Goal: Task Accomplishment & Management: Use online tool/utility

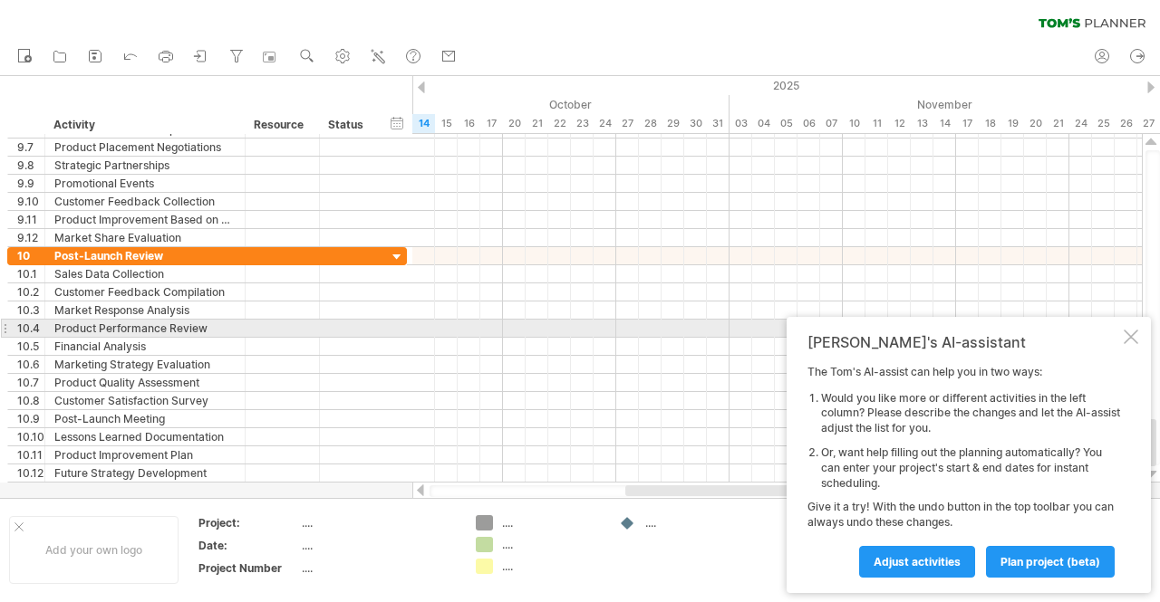
click at [1133, 332] on div at bounding box center [1130, 337] width 14 height 14
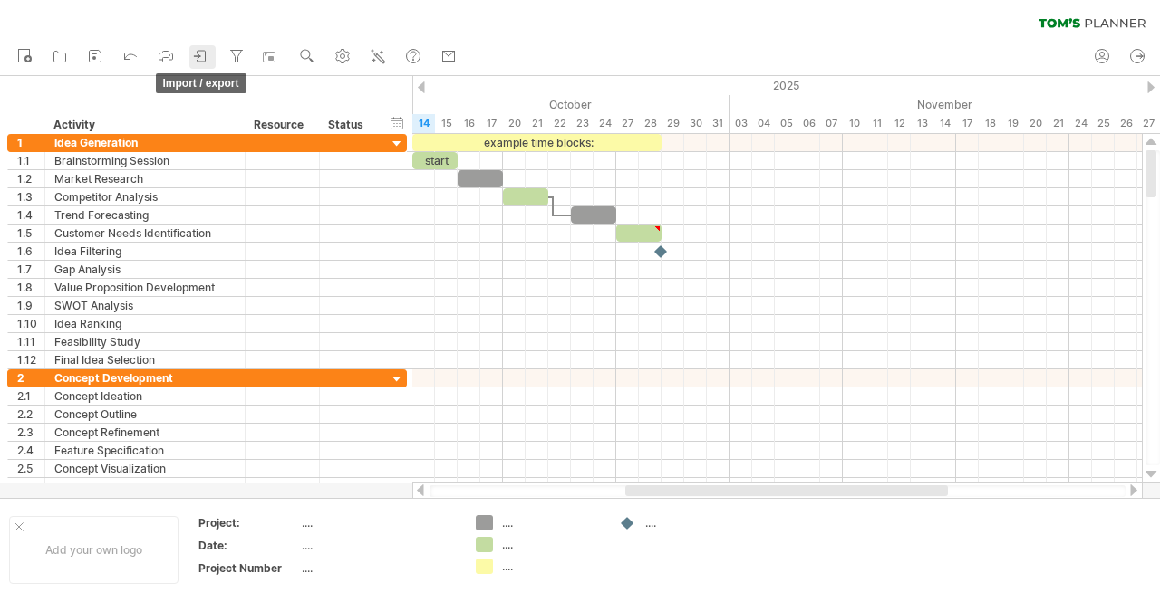
click at [197, 58] on icon at bounding box center [201, 56] width 18 height 18
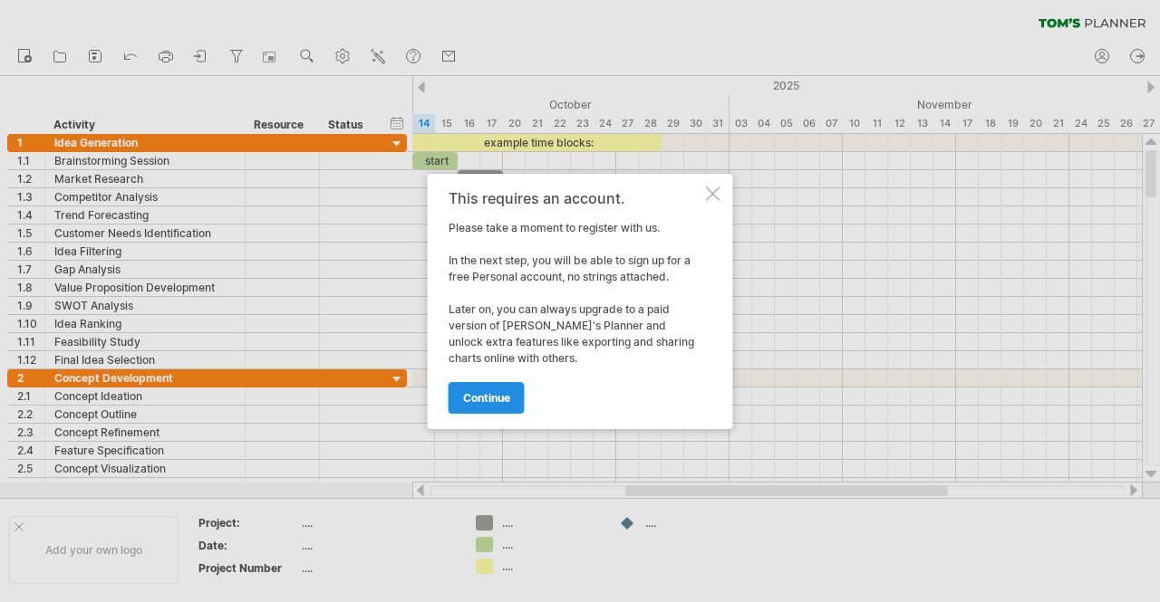
click at [486, 392] on span "continue" at bounding box center [486, 398] width 47 height 14
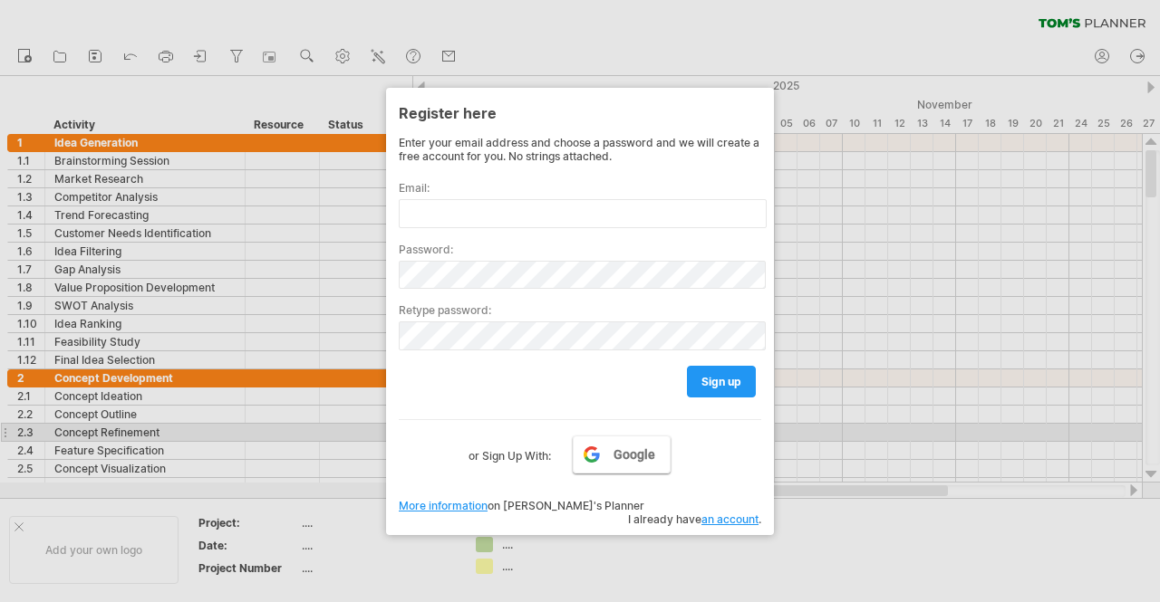
click at [626, 448] on span "Google" at bounding box center [634, 455] width 42 height 14
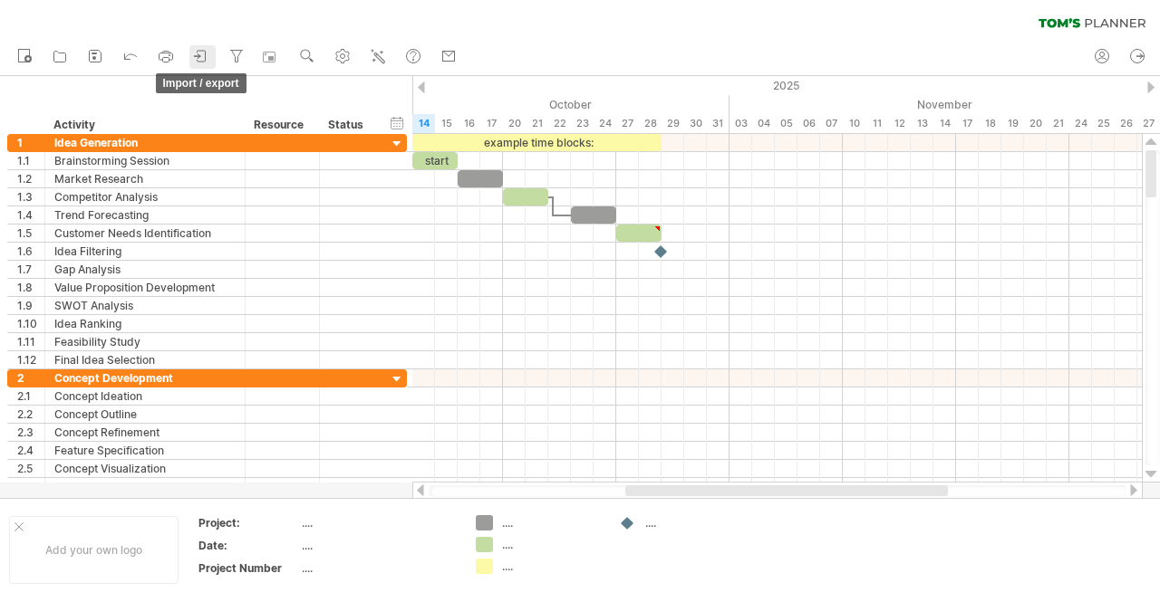
click at [196, 57] on icon at bounding box center [201, 56] width 18 height 18
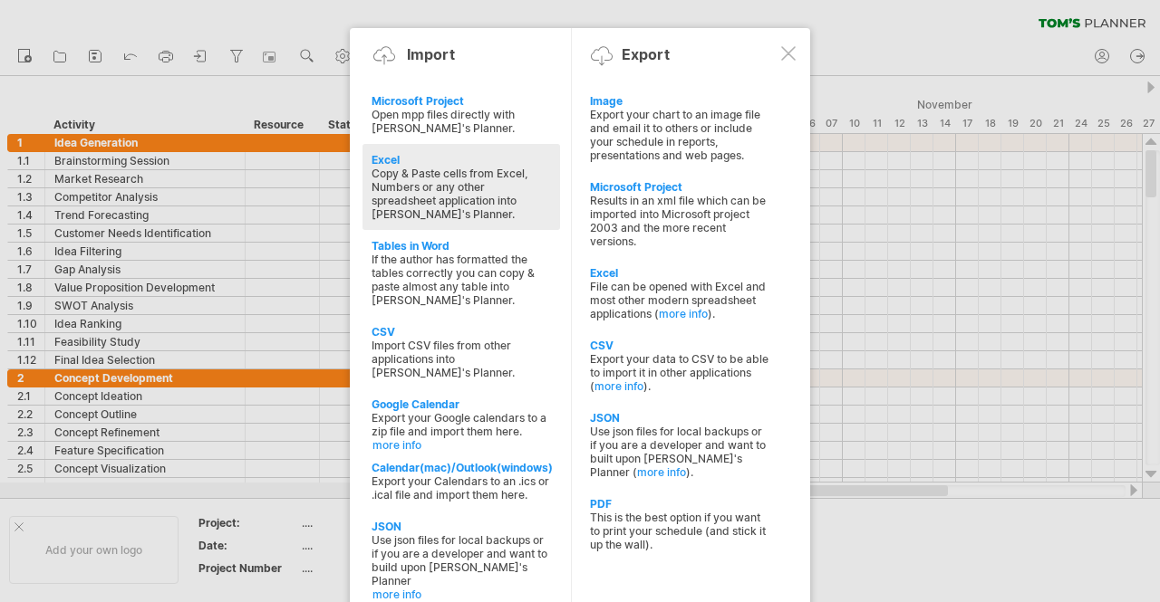
click at [452, 183] on div "Copy & Paste cells from Excel, Numbers or any other spreadsheet application int…" at bounding box center [460, 194] width 179 height 54
type textarea "**********"
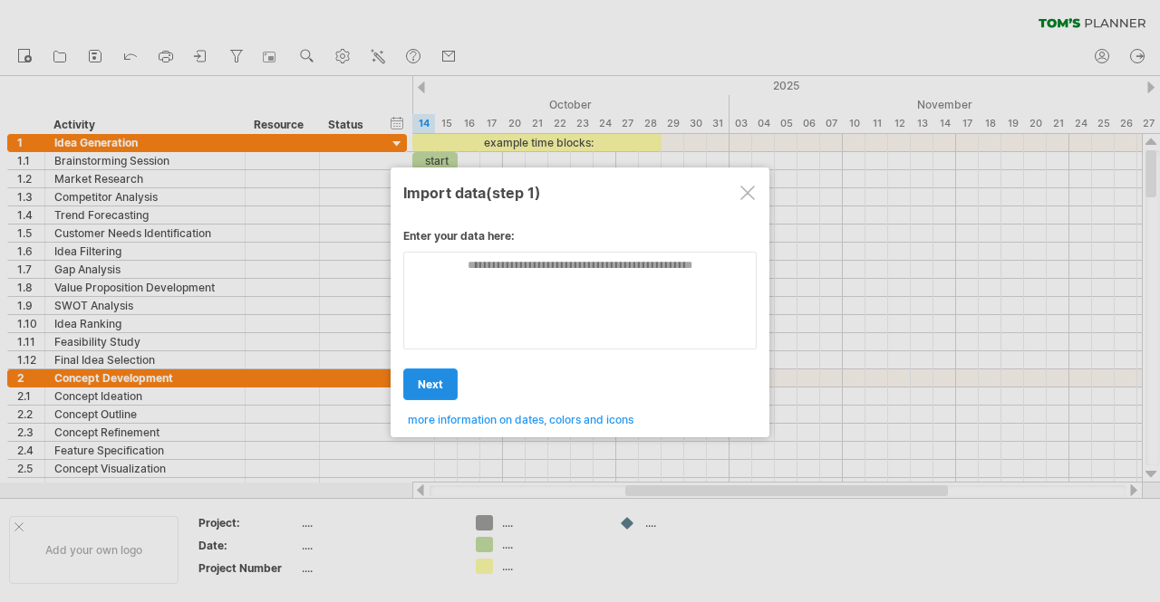
click at [433, 380] on span "next" at bounding box center [430, 385] width 25 height 14
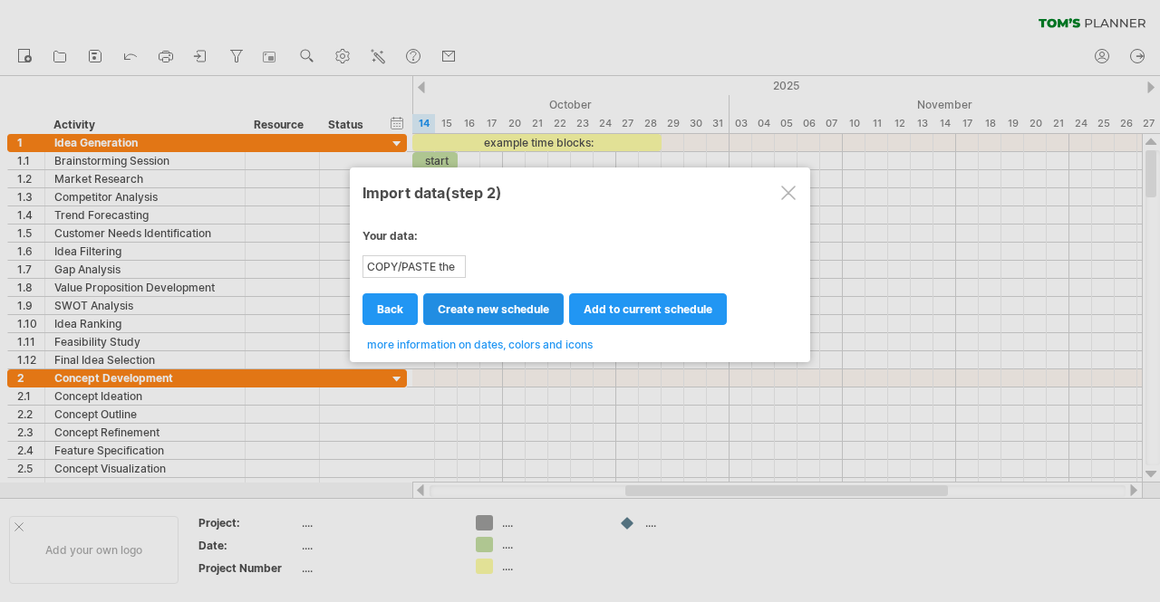
click at [515, 303] on span "create new schedule" at bounding box center [493, 310] width 111 height 14
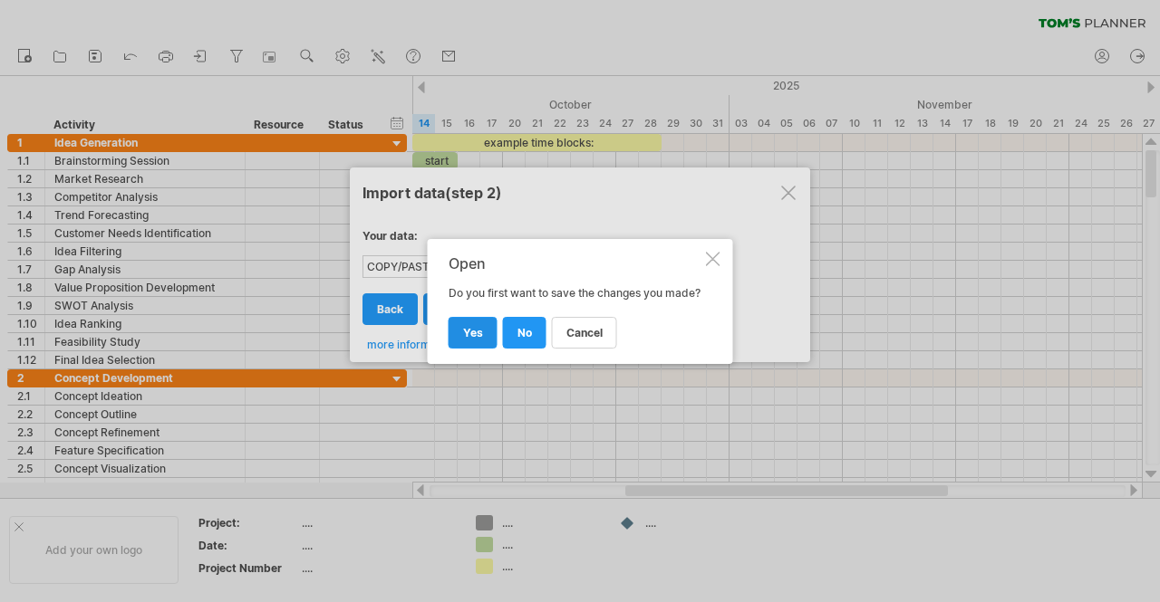
click at [466, 333] on span "yes" at bounding box center [473, 333] width 20 height 14
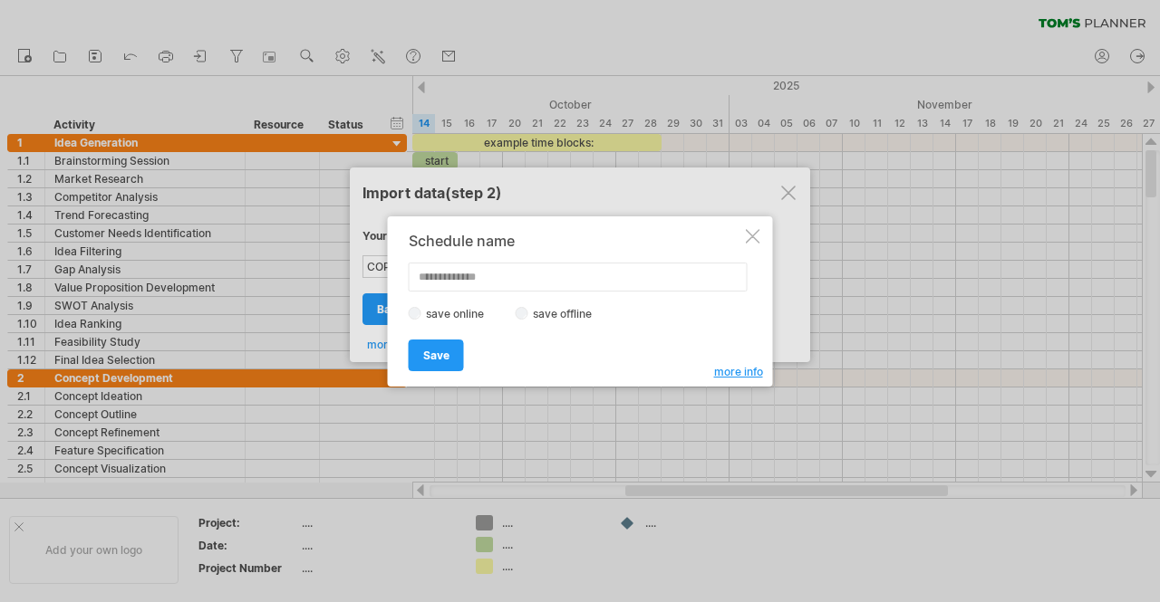
click at [752, 240] on div at bounding box center [753, 236] width 14 height 14
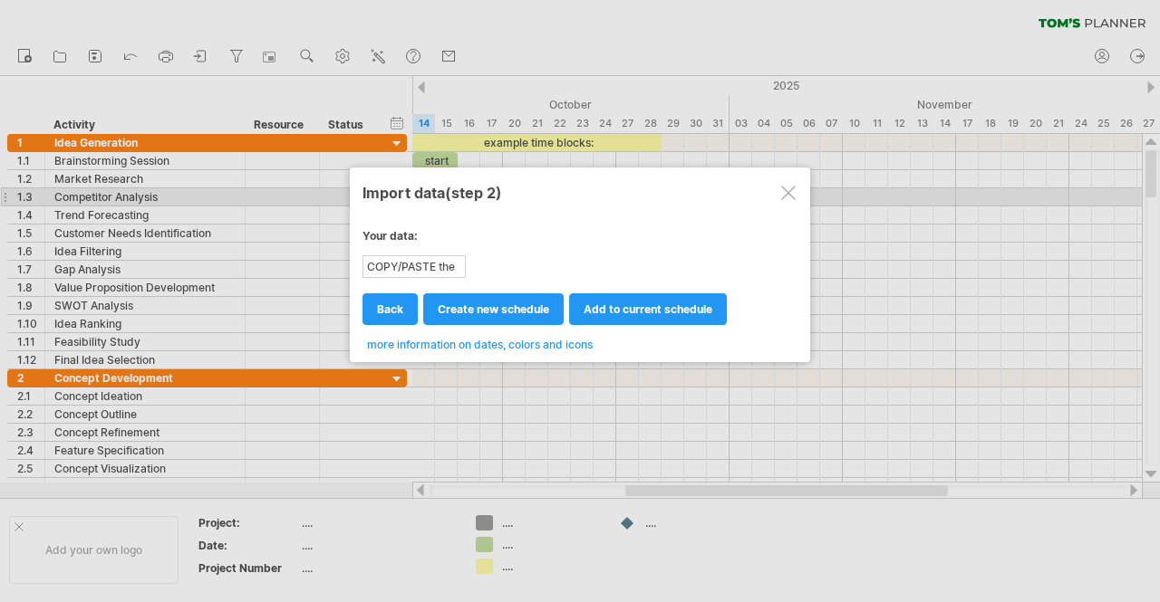
click at [794, 193] on div at bounding box center [788, 193] width 14 height 14
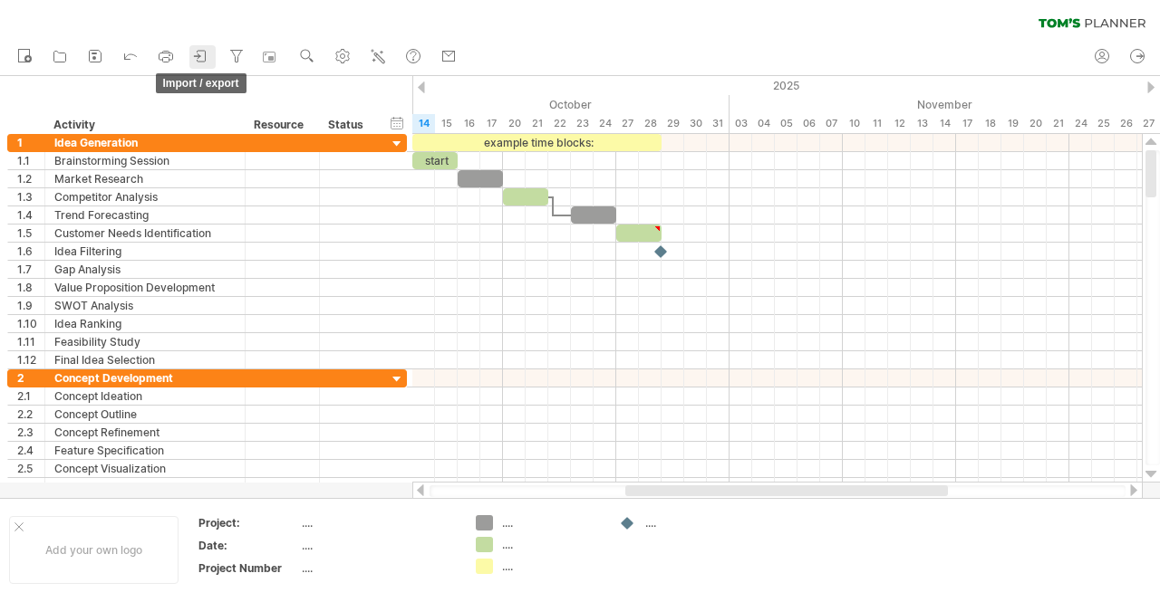
click at [203, 55] on icon at bounding box center [201, 56] width 18 height 18
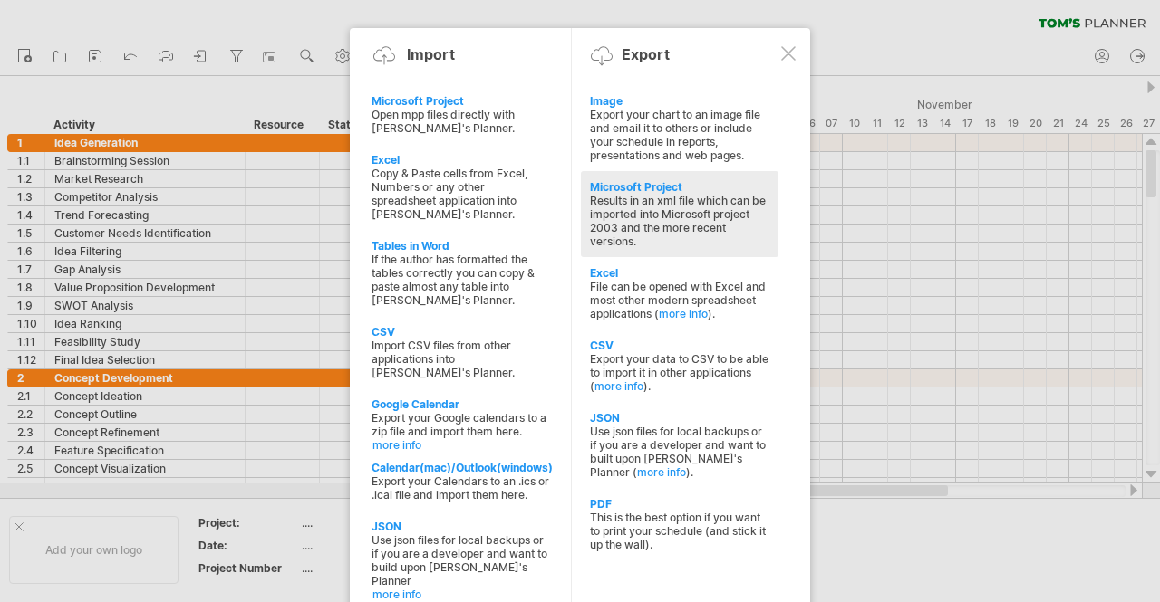
click at [683, 194] on div "Results in an xml file which can be imported into Microsoft project 2003 and th…" at bounding box center [679, 221] width 179 height 54
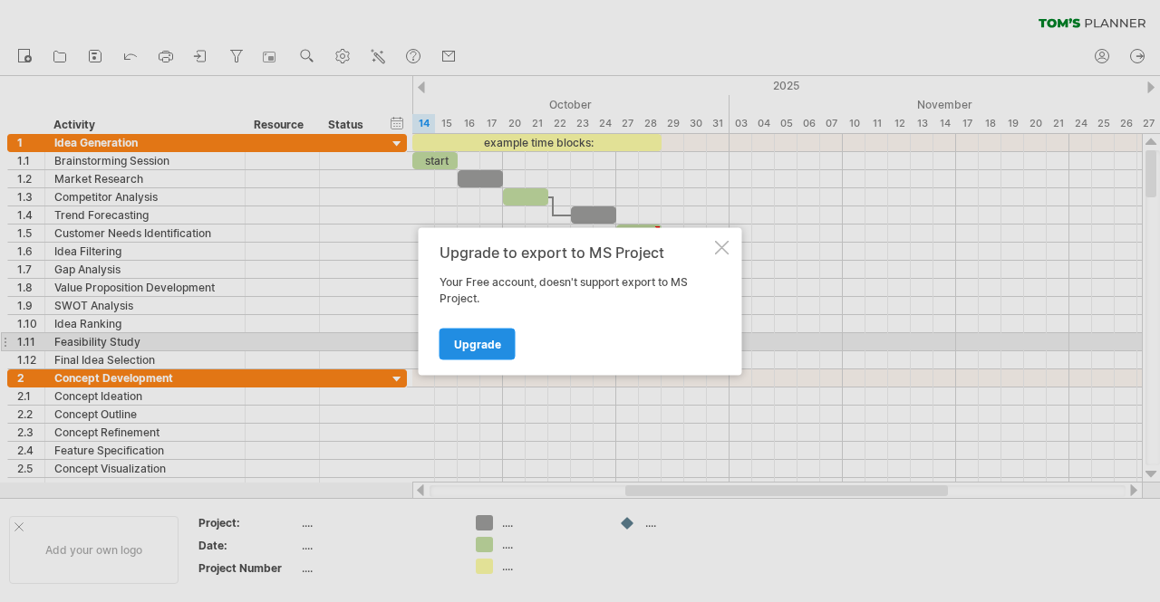
click at [460, 343] on span "Upgrade" at bounding box center [477, 344] width 47 height 14
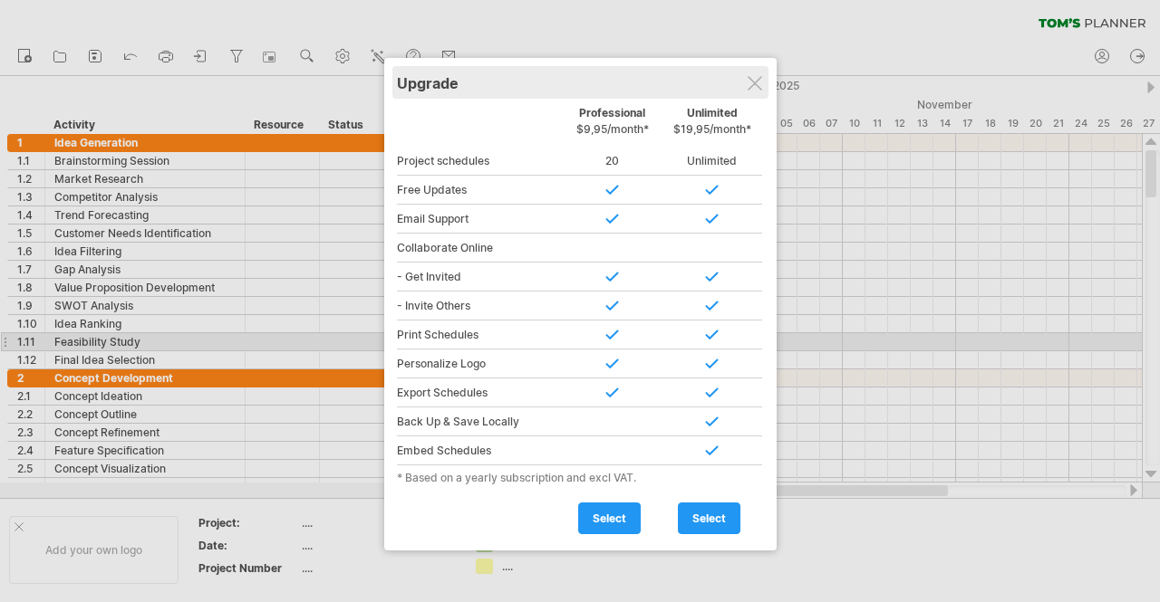
click at [762, 77] on div "Upgrade" at bounding box center [580, 82] width 367 height 33
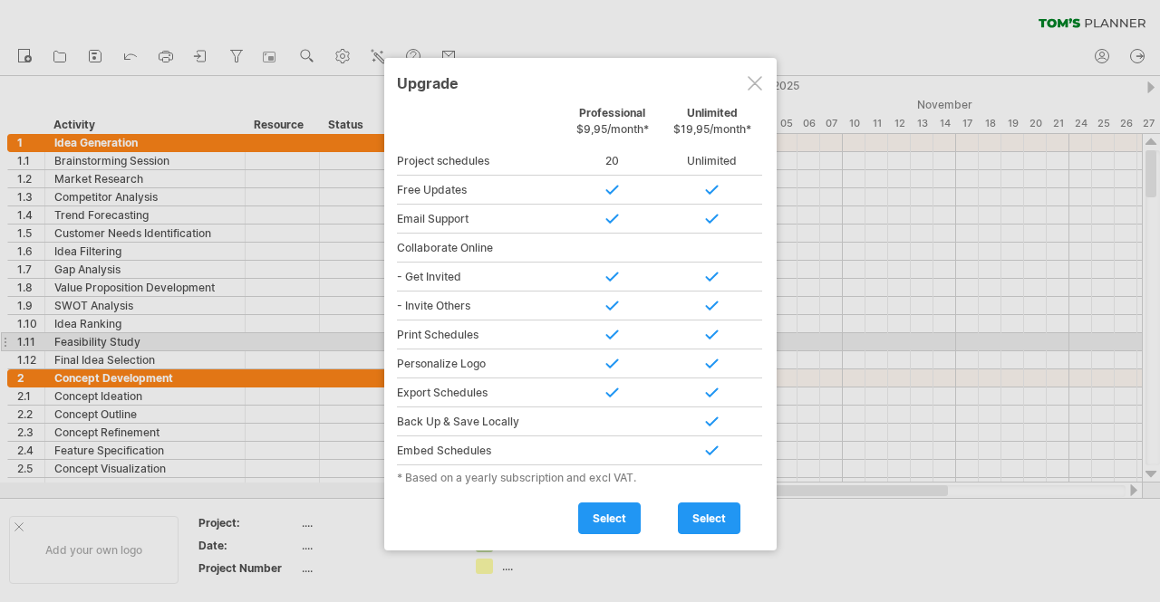
click at [946, 226] on div at bounding box center [580, 301] width 1160 height 602
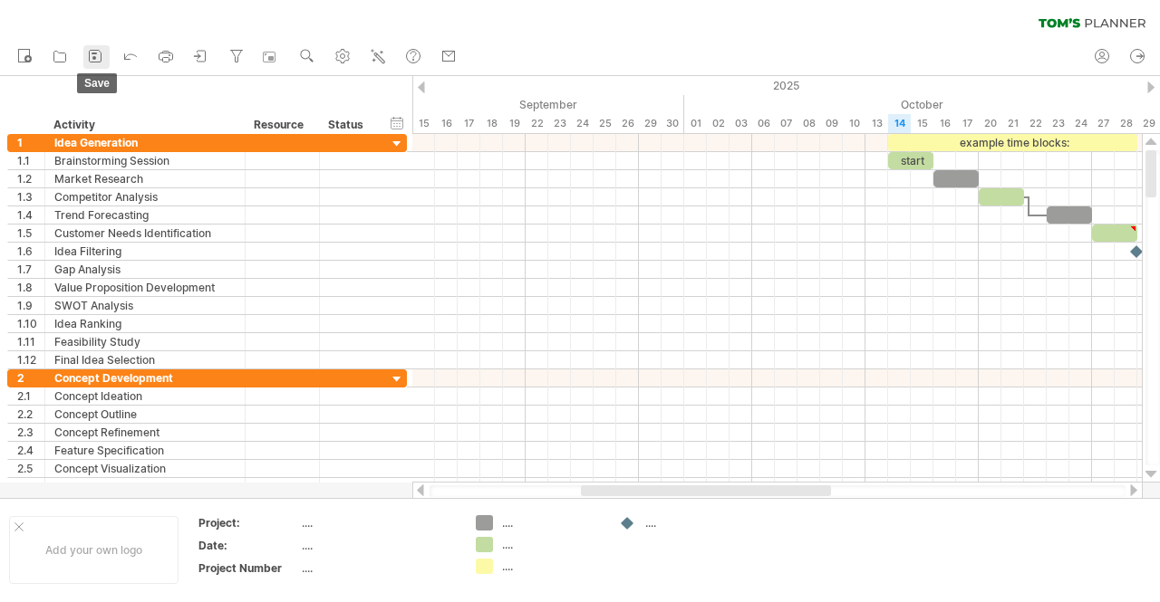
click at [95, 55] on icon at bounding box center [95, 56] width 18 height 18
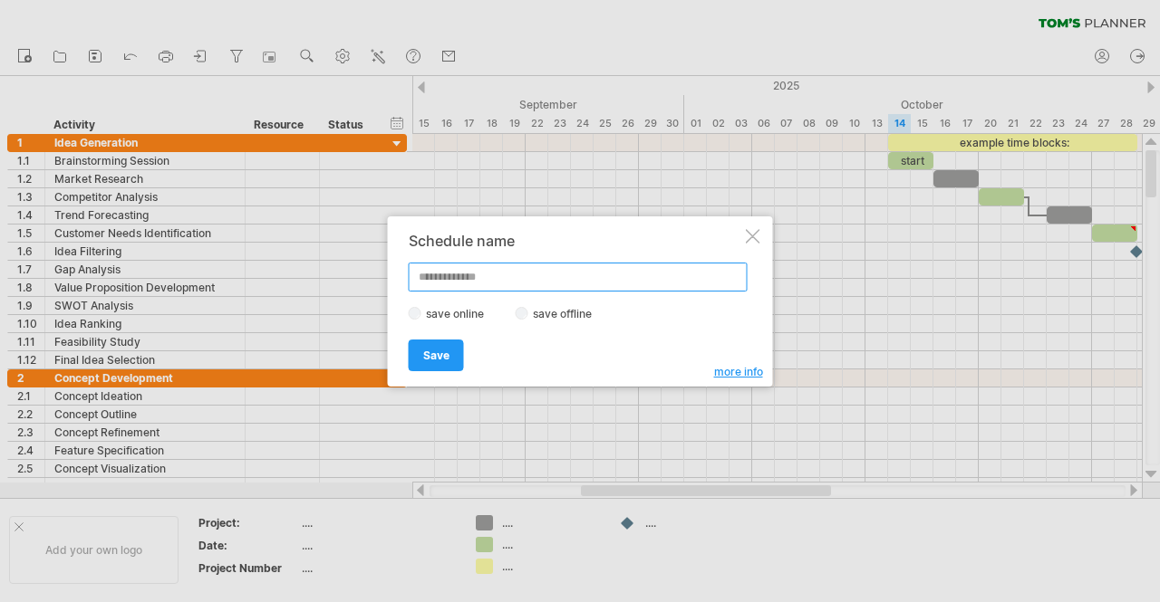
click at [519, 285] on input "text" at bounding box center [578, 277] width 339 height 29
type input "******"
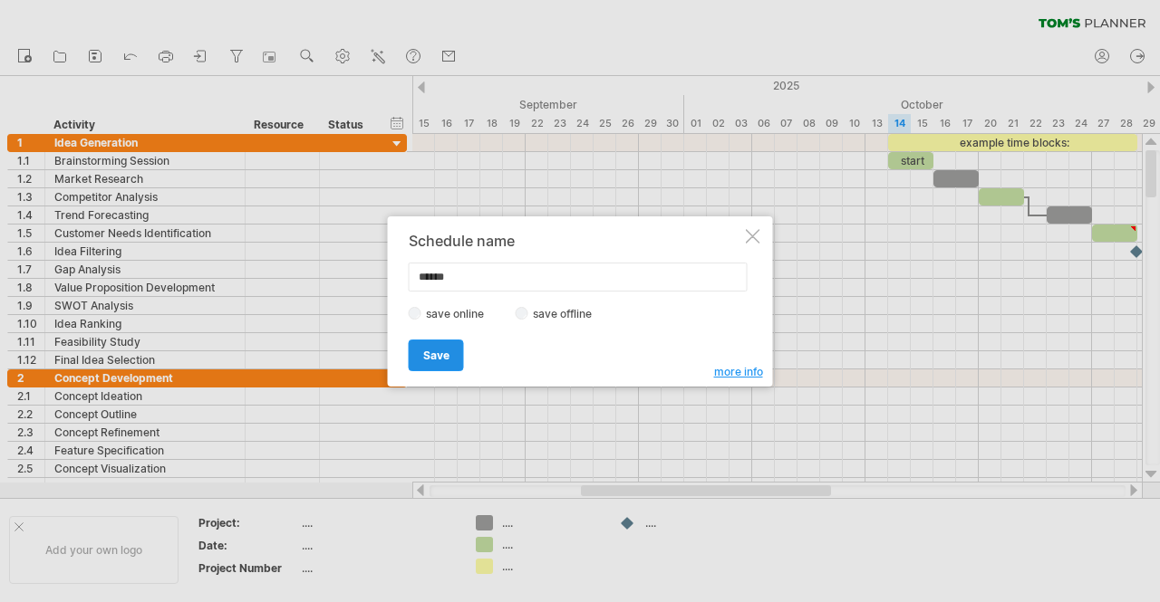
click at [444, 347] on link "Save" at bounding box center [436, 356] width 55 height 32
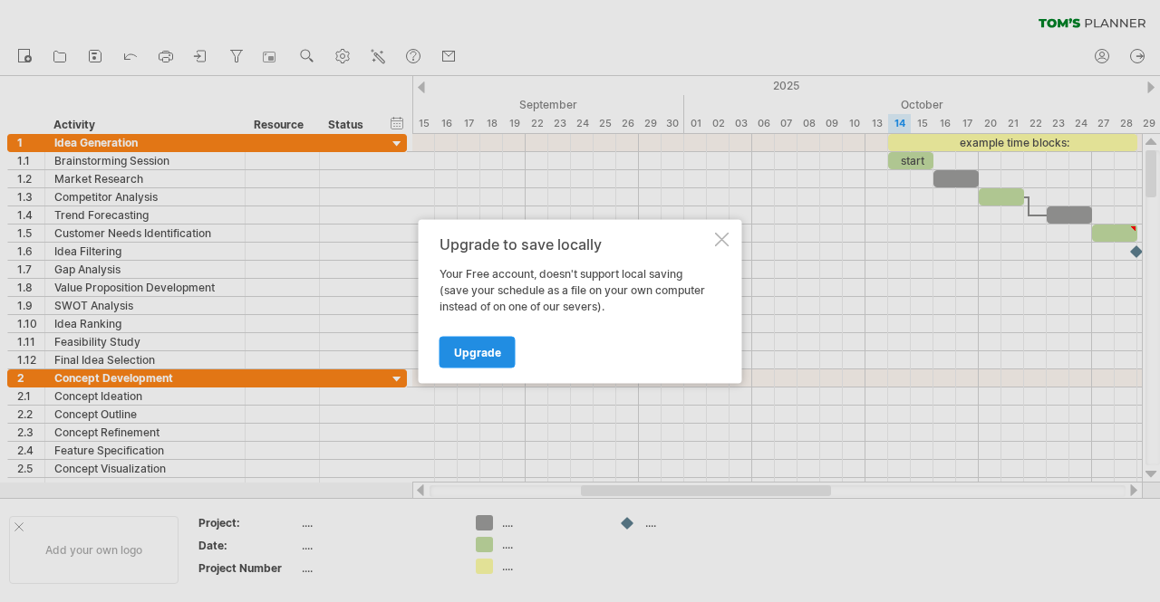
click at [467, 345] on span "Upgrade" at bounding box center [477, 352] width 47 height 14
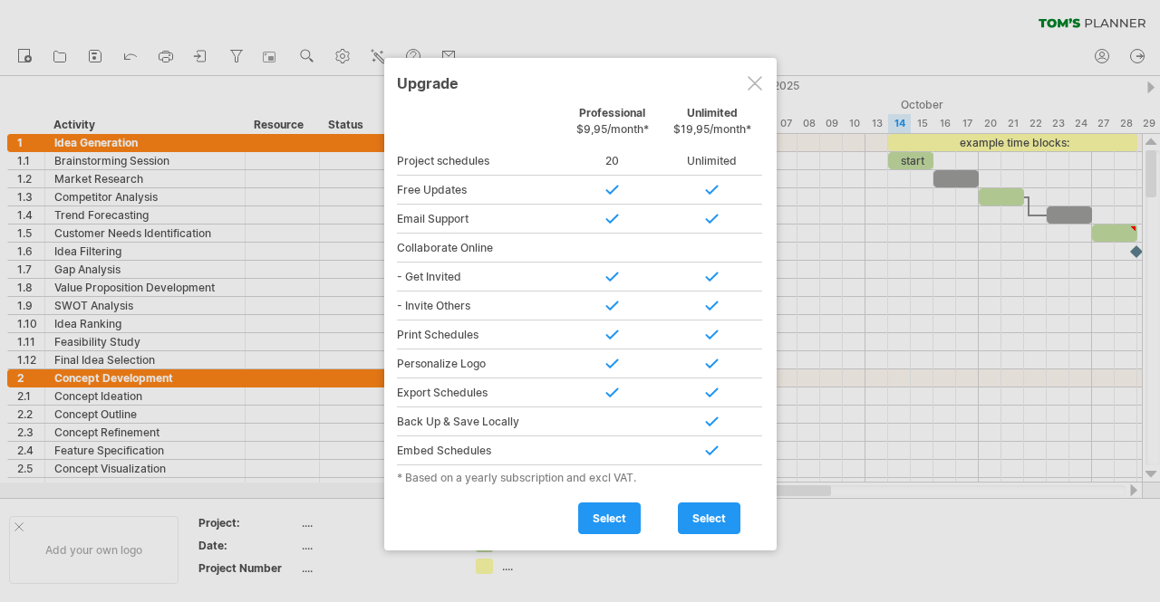
click at [468, 365] on div "Personalize Logo" at bounding box center [480, 364] width 166 height 29
click at [606, 503] on link "select" at bounding box center [609, 519] width 63 height 32
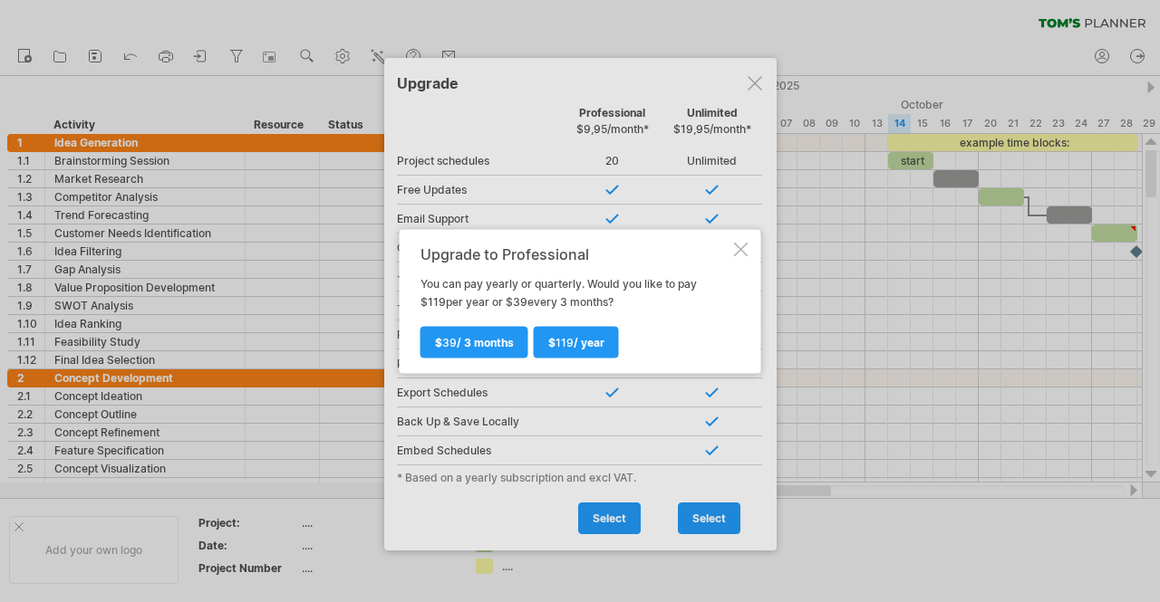
click at [742, 242] on div at bounding box center [741, 249] width 14 height 14
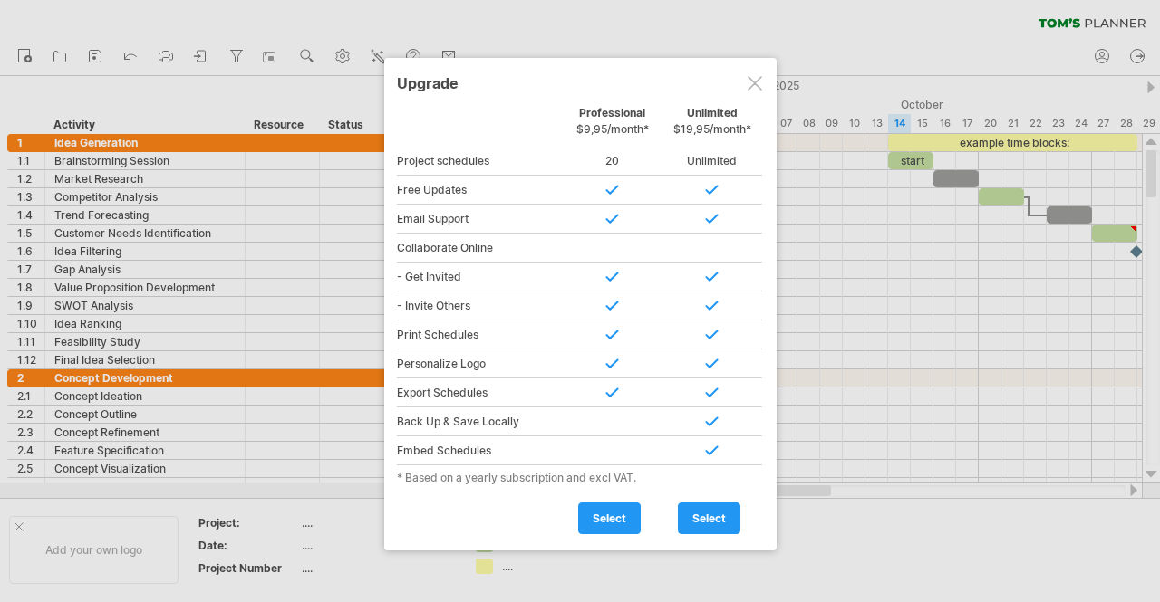
click at [750, 84] on div at bounding box center [754, 83] width 14 height 14
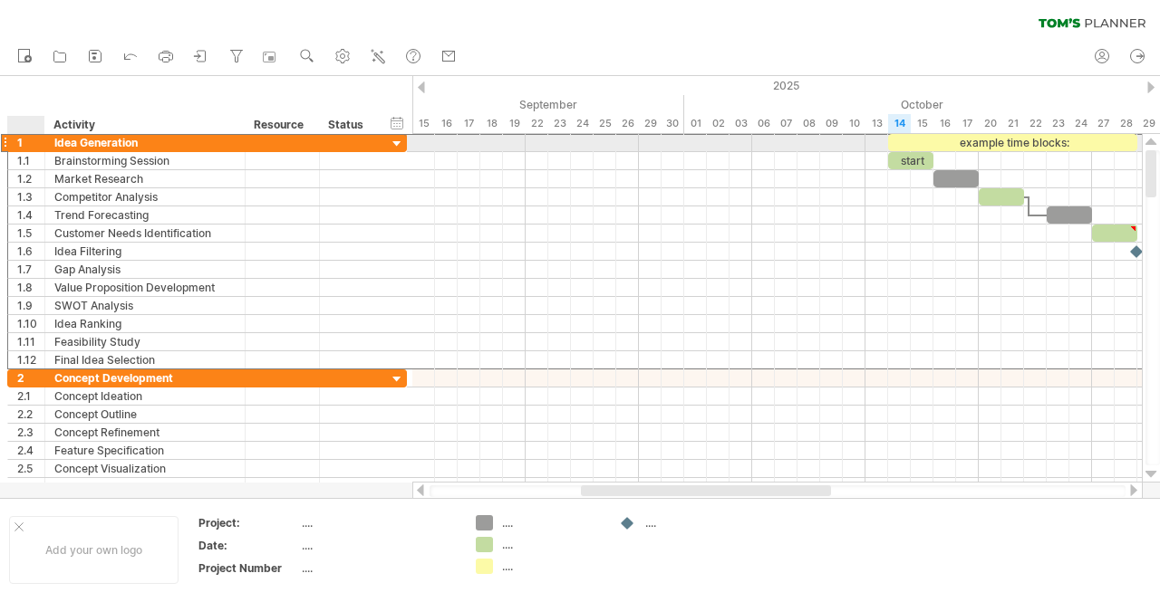
click at [21, 140] on div "1" at bounding box center [30, 142] width 27 height 17
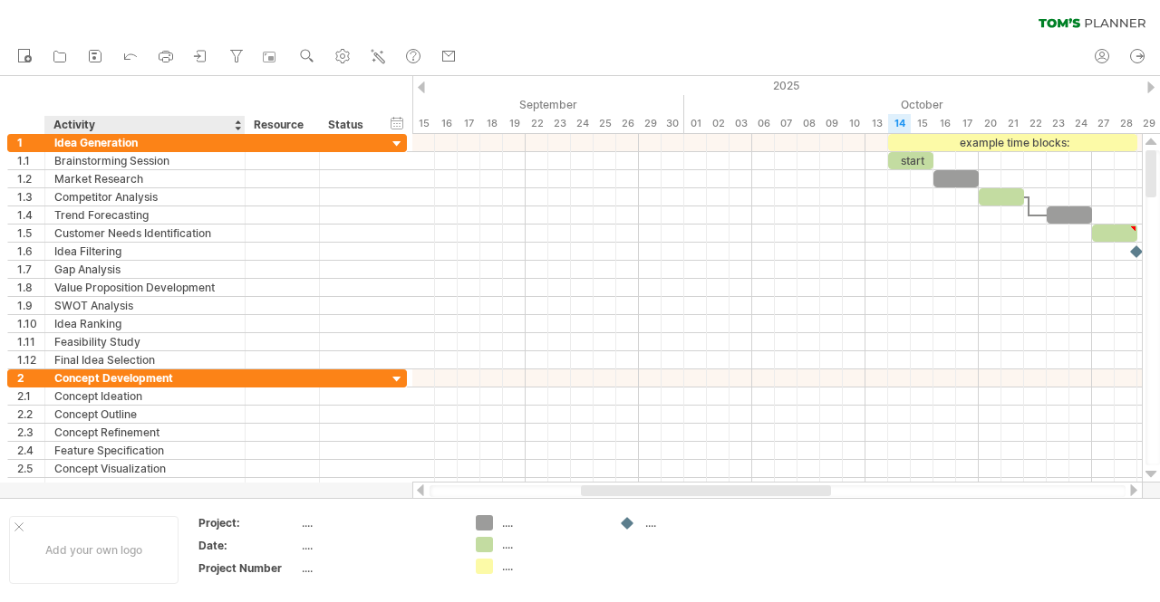
click at [72, 91] on div "hide start/end/duration show start/end/duration ******** Activity ******** Reso…" at bounding box center [206, 105] width 412 height 58
click at [169, 44] on ul "new open" at bounding box center [236, 57] width 457 height 38
click at [169, 55] on icon at bounding box center [166, 56] width 18 height 18
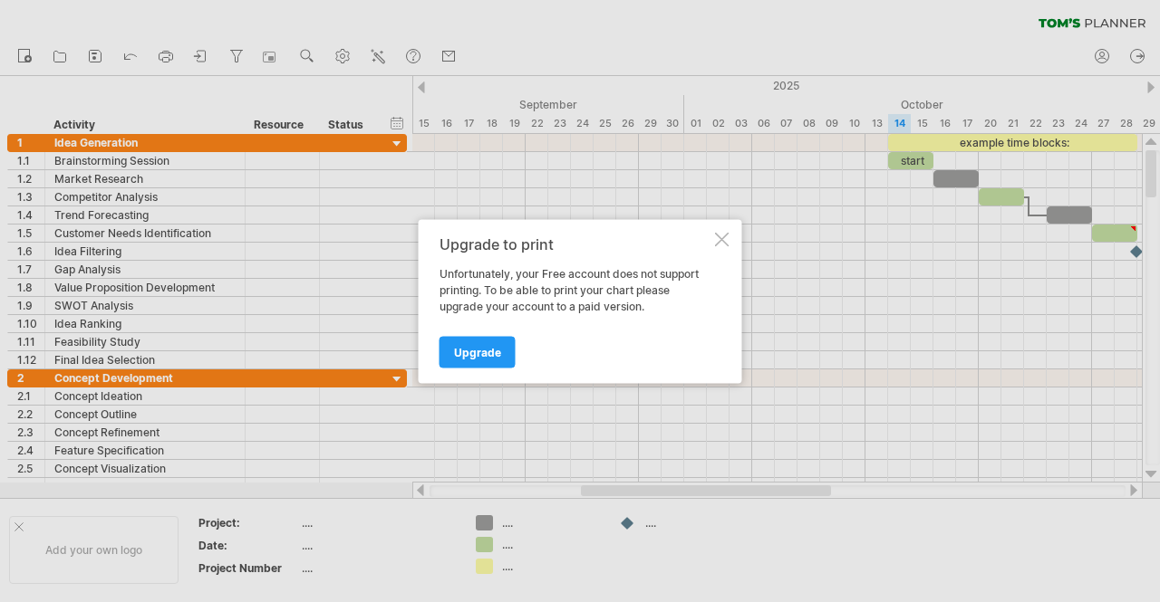
click at [716, 240] on div at bounding box center [722, 239] width 14 height 14
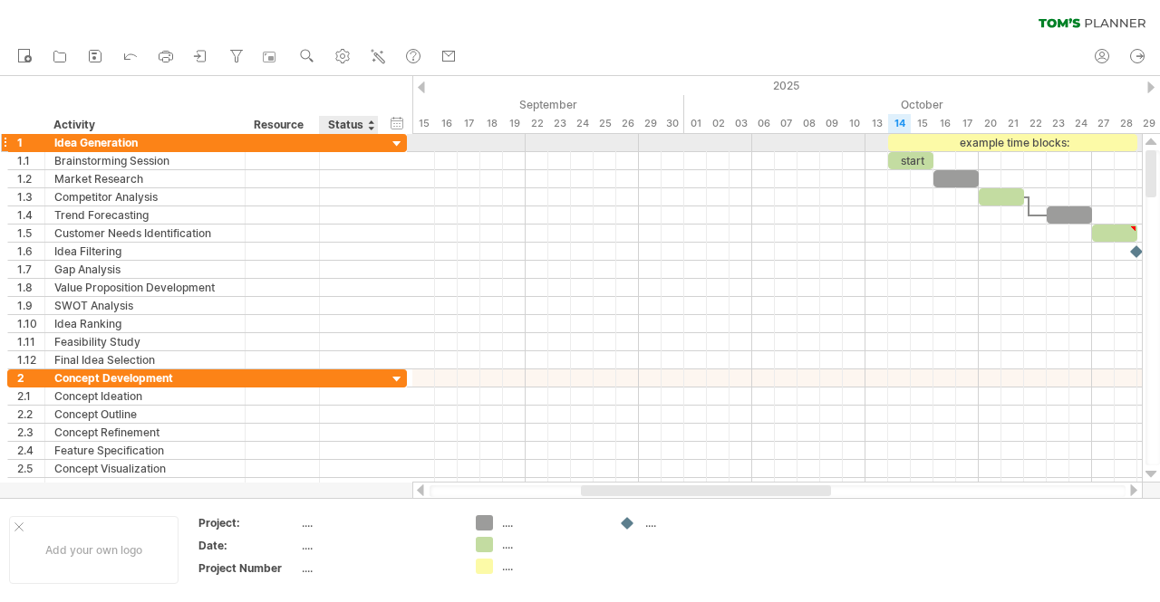
click at [400, 141] on div at bounding box center [397, 144] width 17 height 17
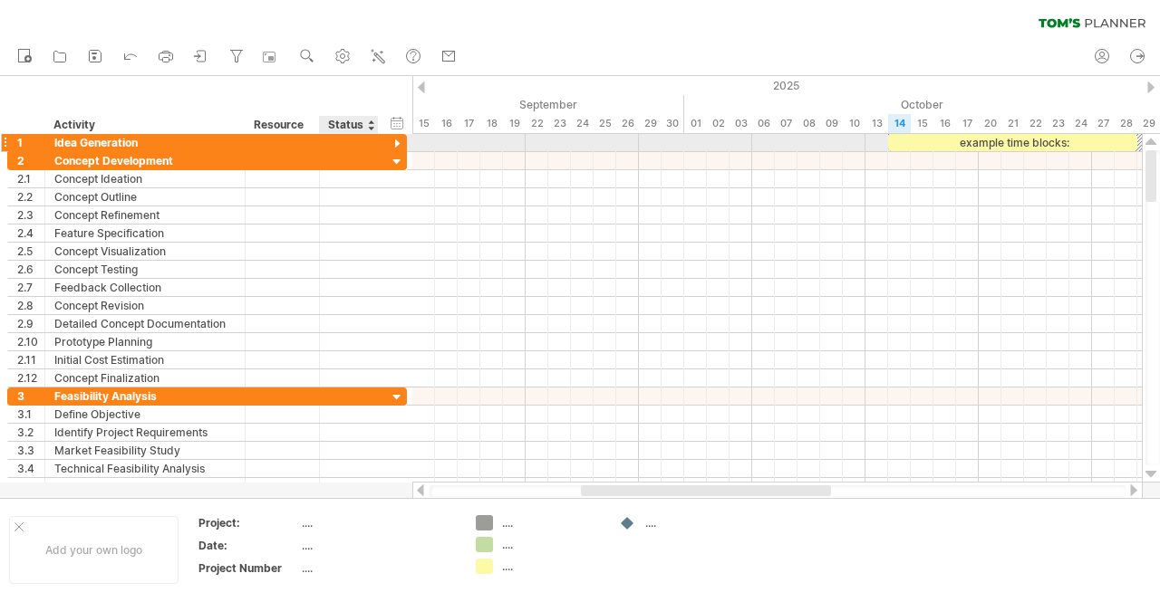
click at [400, 141] on div at bounding box center [397, 144] width 17 height 17
